Goal: Task Accomplishment & Management: Complete application form

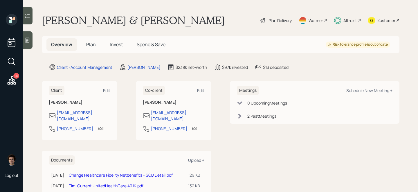
click at [287, 19] on div "Plan Delivery" at bounding box center [279, 20] width 23 height 6
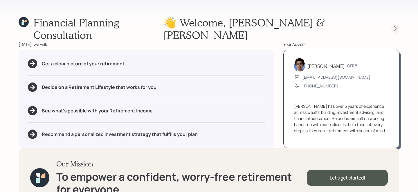
click at [393, 26] on icon at bounding box center [395, 29] width 6 height 6
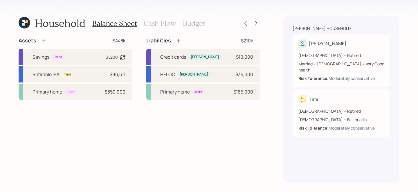
click at [251, 17] on div "Household Balance Sheet Cash Flow Budget" at bounding box center [139, 23] width 241 height 14
click at [253, 22] on icon at bounding box center [256, 23] width 6 height 6
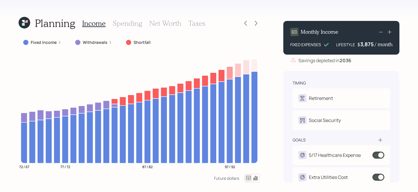
click at [23, 25] on icon at bounding box center [23, 24] width 3 height 3
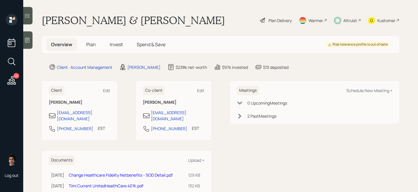
click at [112, 45] on span "Invest" at bounding box center [116, 44] width 13 height 6
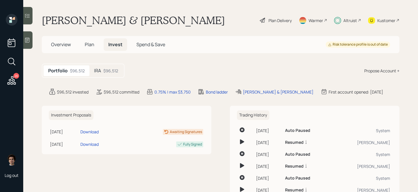
click at [111, 67] on div "IRA $96,512" at bounding box center [105, 70] width 33 height 11
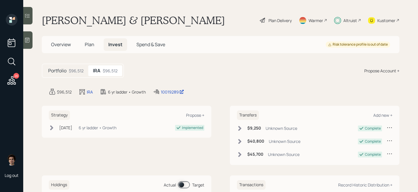
click at [171, 95] on main "Marty & Timi Solomon Plan Delivery Warmer Altruist Kustomer Overview Plan Inves…" at bounding box center [220, 96] width 395 height 192
click at [171, 90] on div "10019289" at bounding box center [172, 92] width 23 height 6
click at [277, 25] on div "Plan Delivery" at bounding box center [275, 20] width 33 height 13
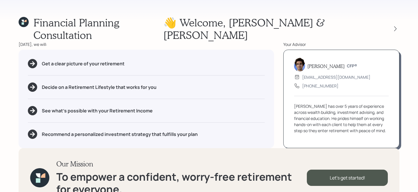
click at [390, 25] on div at bounding box center [390, 29] width 19 height 8
click at [395, 26] on icon at bounding box center [395, 29] width 6 height 6
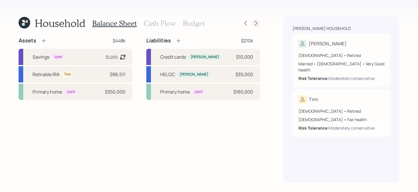
click at [258, 21] on icon at bounding box center [256, 23] width 6 height 6
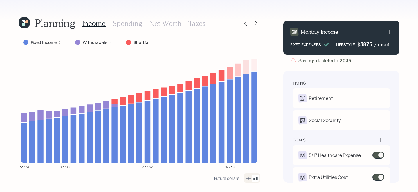
click at [365, 44] on div "3875" at bounding box center [367, 44] width 15 height 7
drag, startPoint x: 371, startPoint y: 44, endPoint x: 362, endPoint y: 44, distance: 8.7
click at [362, 44] on div "3875" at bounding box center [367, 44] width 15 height 7
click at [391, 71] on div "timing Retirement M Retired T Retired Social Security M Receiving T Receiving g…" at bounding box center [341, 127] width 116 height 112
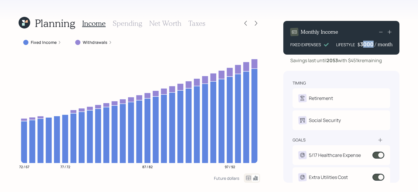
drag, startPoint x: 364, startPoint y: 44, endPoint x: 374, endPoint y: 45, distance: 10.2
click at [374, 45] on div "3000" at bounding box center [367, 44] width 15 height 7
click at [381, 71] on div "timing Retirement M Retired T Retired Social Security M Receiving T Receiving g…" at bounding box center [341, 127] width 116 height 112
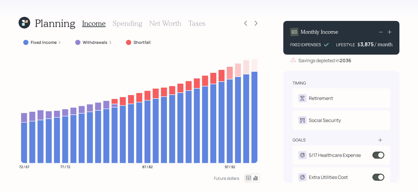
click at [20, 23] on icon at bounding box center [25, 23] width 12 height 12
